Goal: Transaction & Acquisition: Purchase product/service

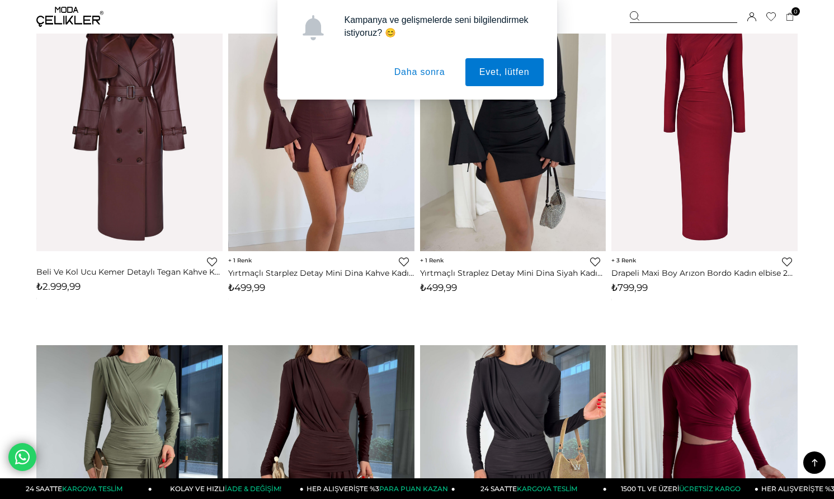
scroll to position [1181, 0]
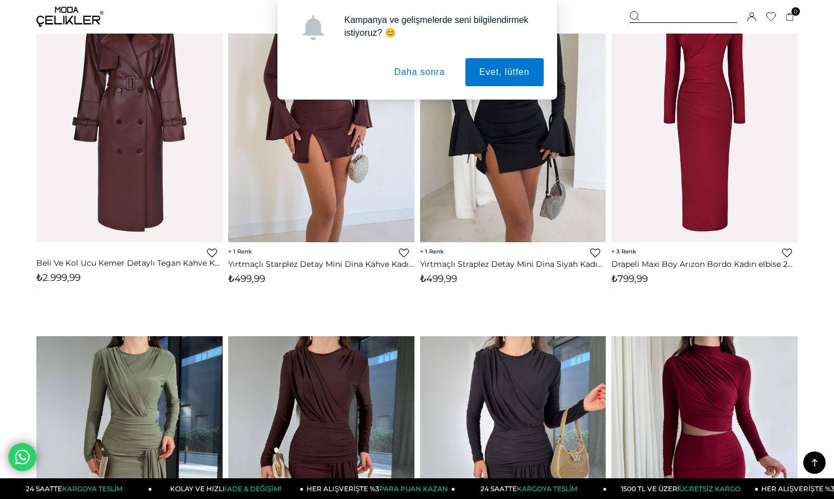
click at [432, 68] on button "Daha sonra" at bounding box center [420, 72] width 79 height 28
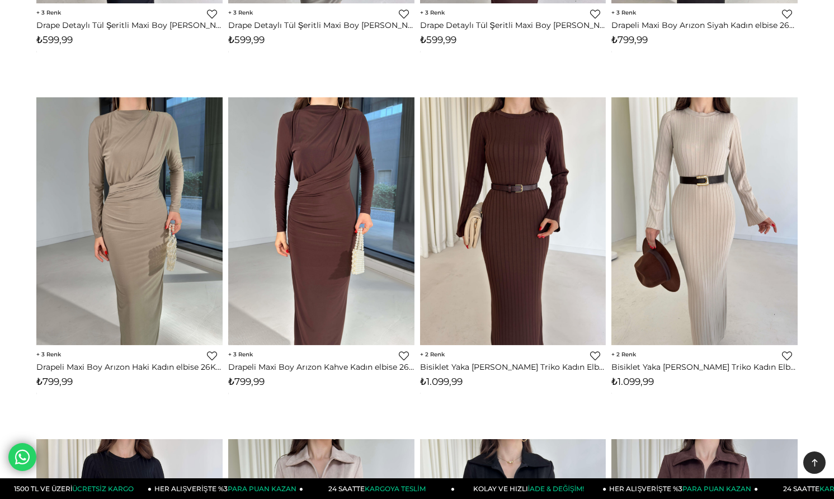
scroll to position [0, 0]
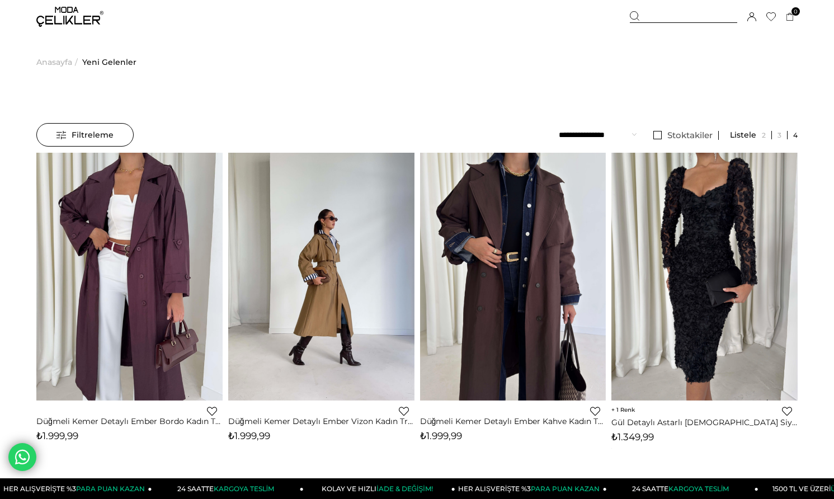
click at [67, 17] on img at bounding box center [69, 17] width 67 height 20
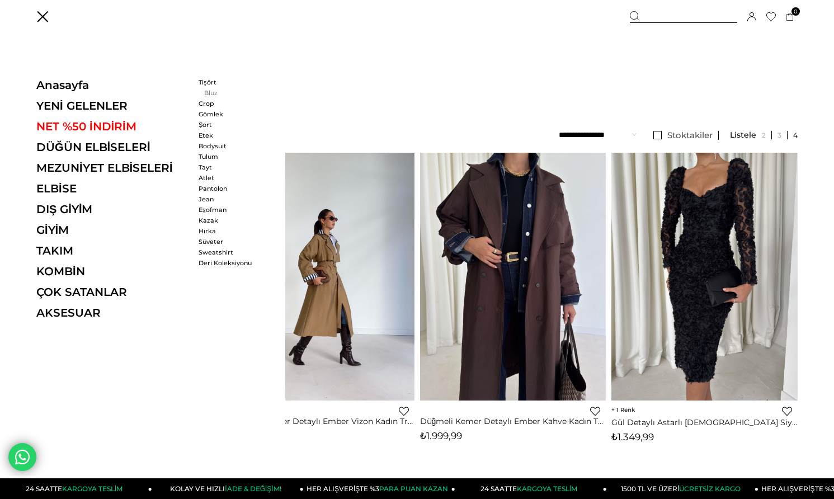
click at [209, 93] on link "Bluz" at bounding box center [231, 93] width 64 height 8
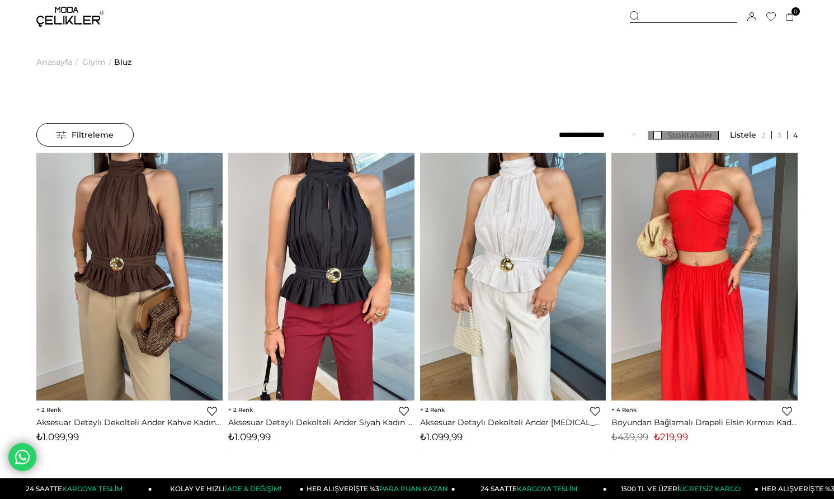
click at [692, 138] on span "Stoktakiler" at bounding box center [690, 135] width 45 height 11
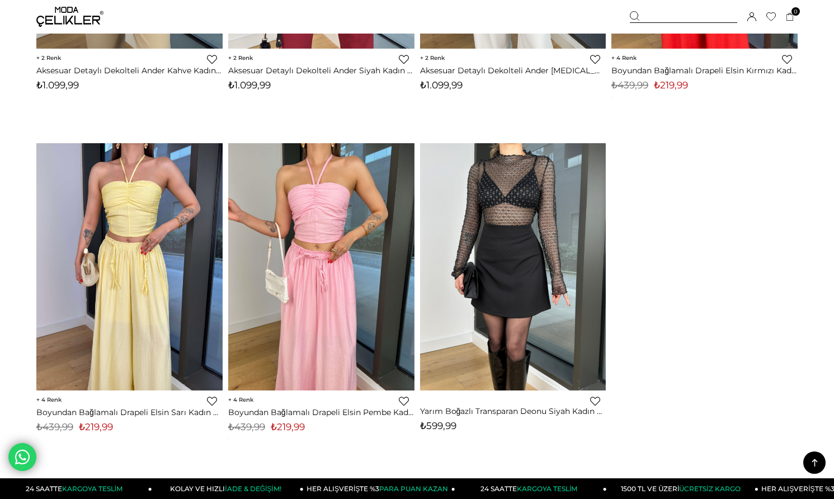
scroll to position [504, 0]
